Goal: Task Accomplishment & Management: Manage account settings

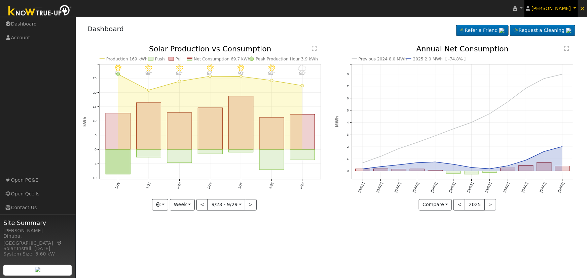
click at [574, 9] on link "[PERSON_NAME]" at bounding box center [551, 8] width 54 height 17
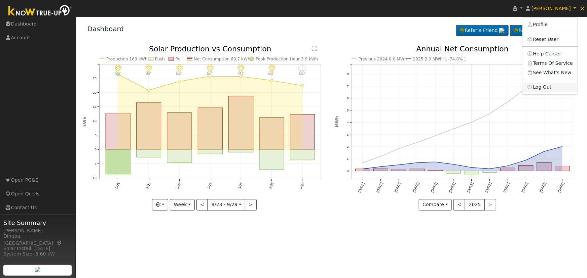
click at [557, 86] on link "Log Out" at bounding box center [549, 87] width 55 height 9
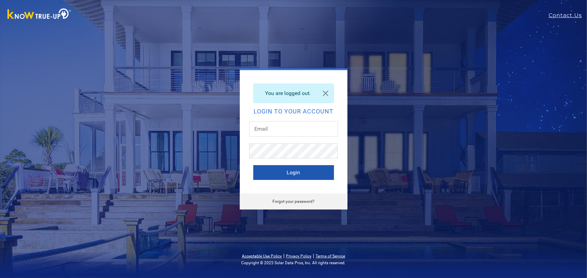
type input "[EMAIL_ADDRESS][DOMAIN_NAME]"
click at [282, 174] on button "Login" at bounding box center [293, 172] width 81 height 15
